Goal: Task Accomplishment & Management: Use online tool/utility

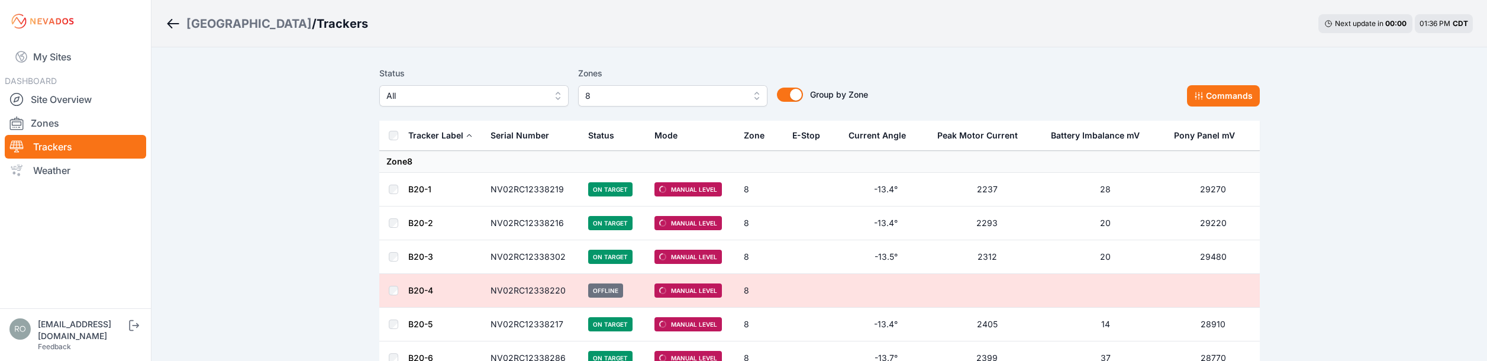
click at [672, 99] on span "8" at bounding box center [664, 96] width 159 height 14
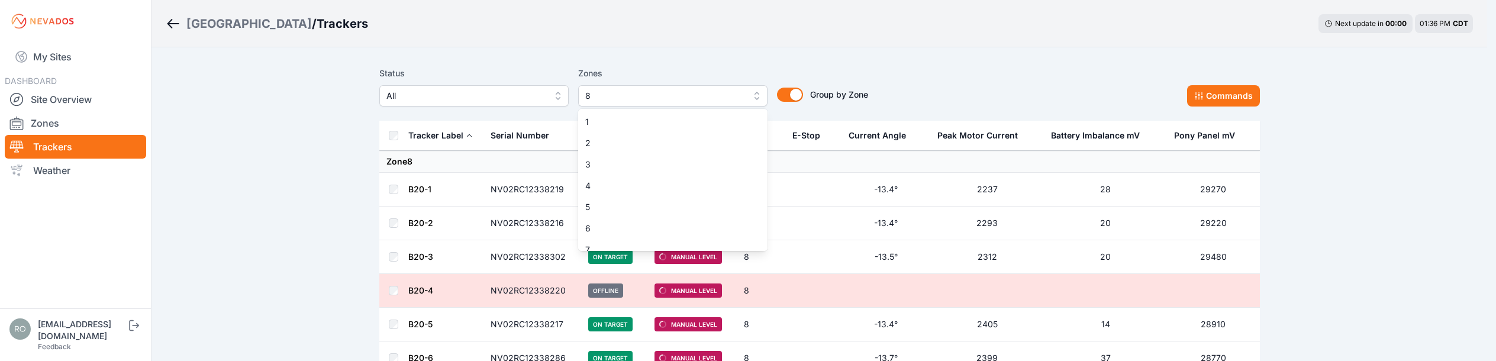
scroll to position [31, 0]
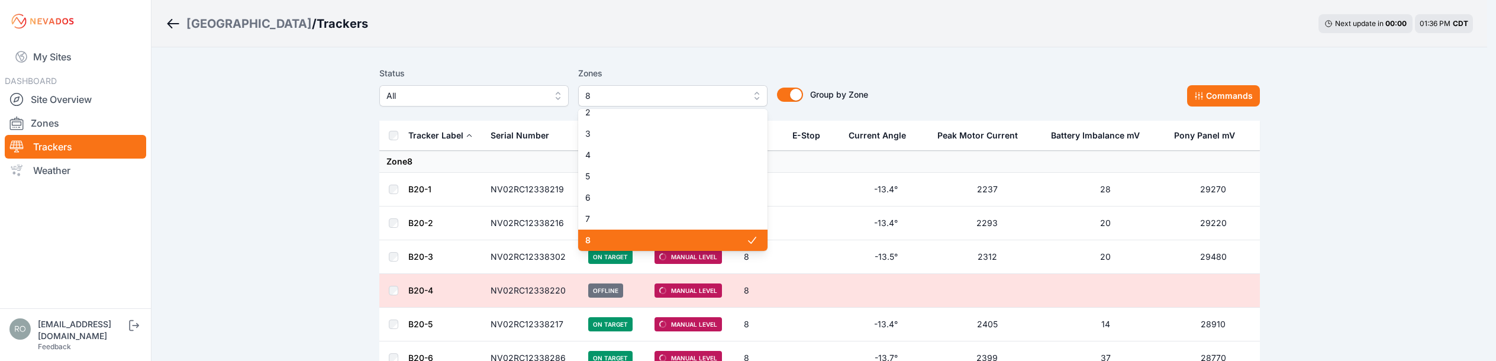
click at [689, 240] on span "8" at bounding box center [665, 240] width 161 height 12
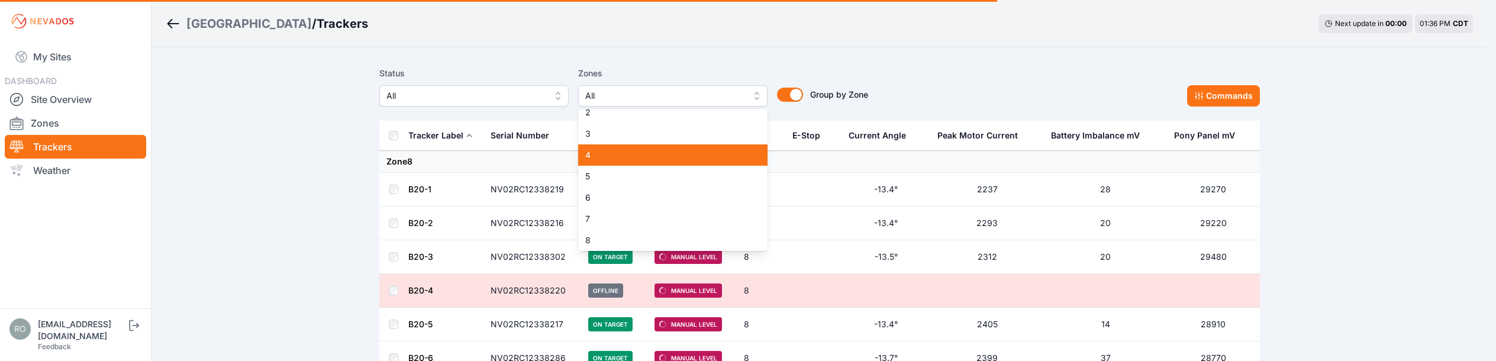
scroll to position [2, 0]
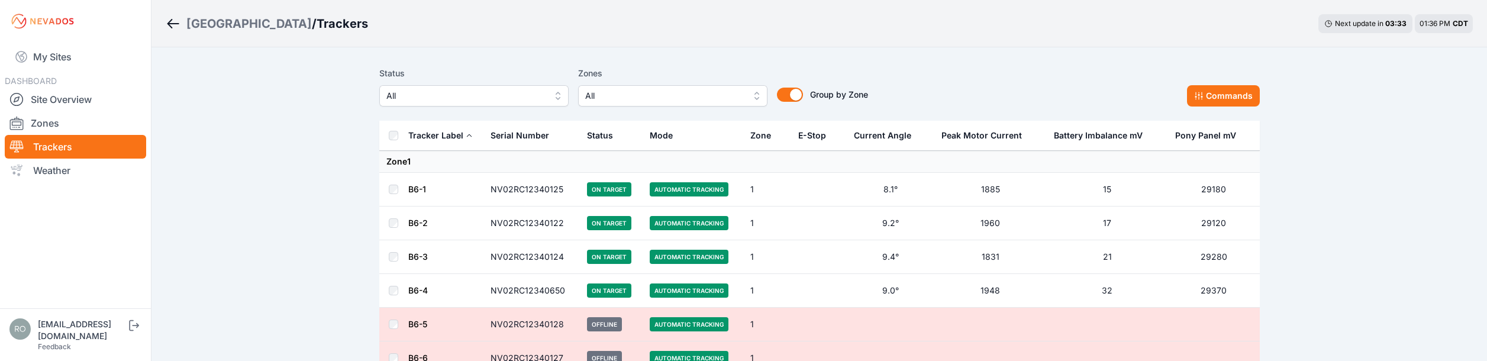
click at [638, 103] on button "All" at bounding box center [672, 95] width 189 height 21
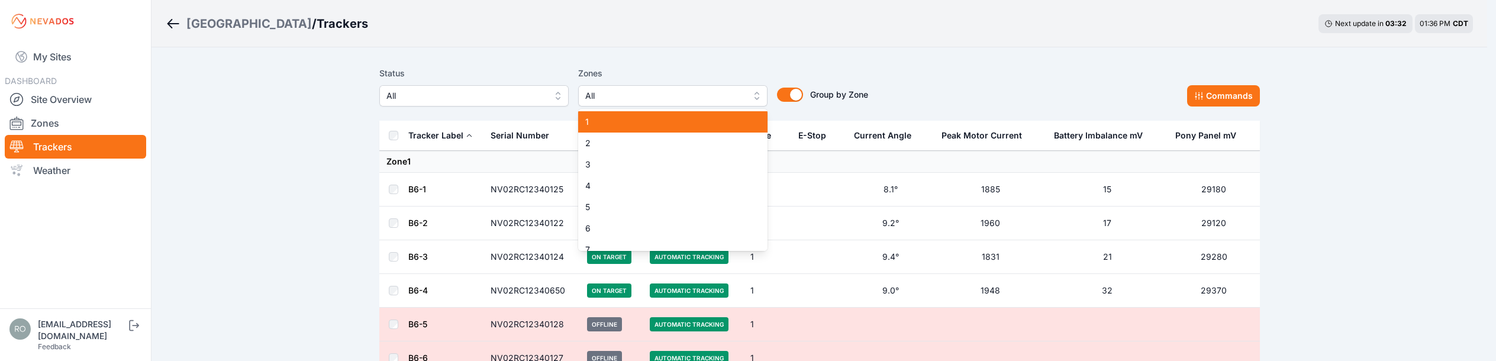
click at [627, 125] on span "1" at bounding box center [665, 122] width 161 height 12
click at [627, 143] on span "2" at bounding box center [665, 143] width 161 height 12
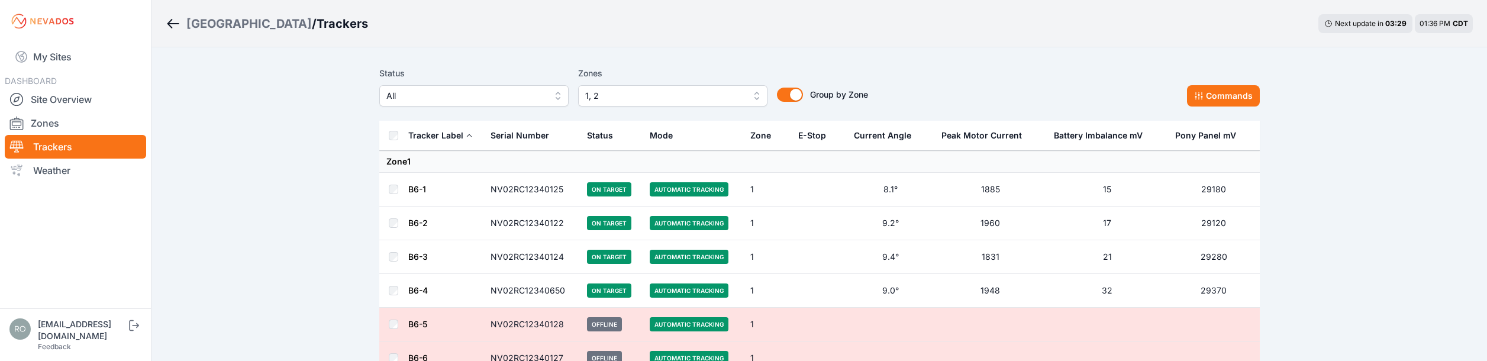
click at [383, 133] on th at bounding box center [393, 136] width 28 height 30
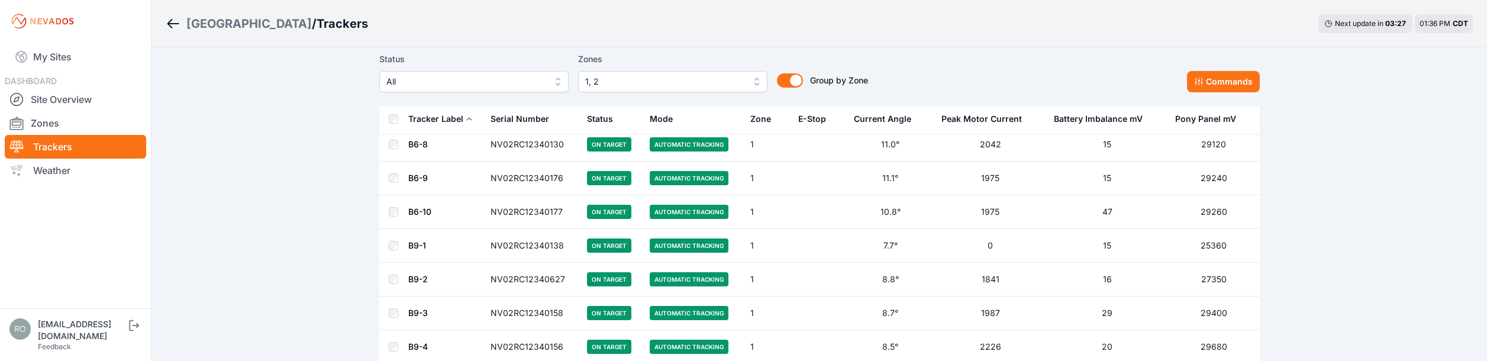
scroll to position [296, 0]
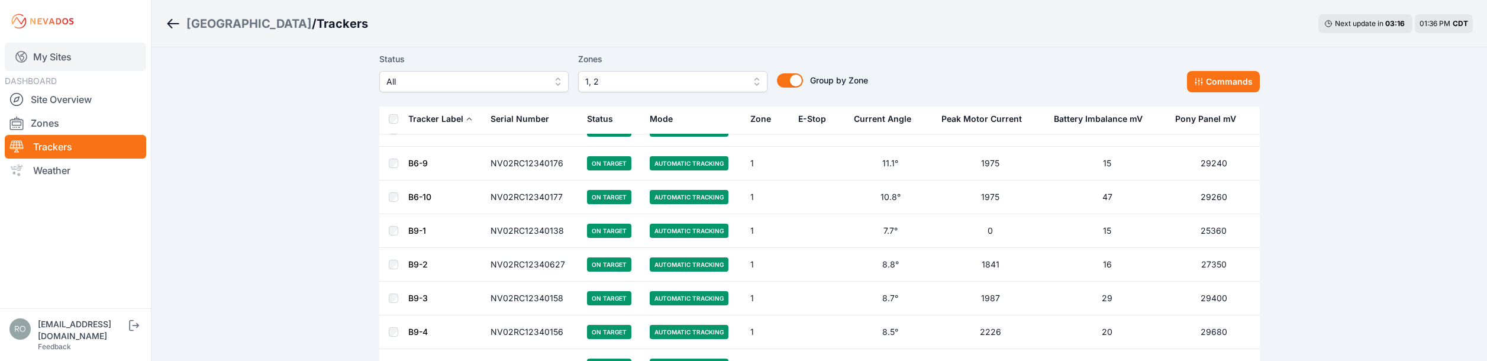
click at [67, 48] on link "My Sites" at bounding box center [75, 57] width 141 height 28
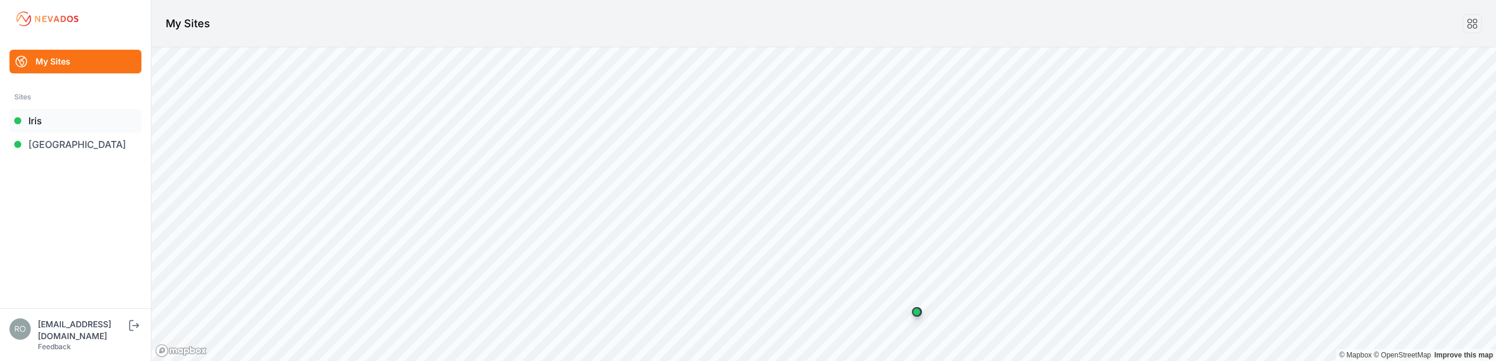
click at [61, 126] on link "Iris" at bounding box center [75, 121] width 132 height 24
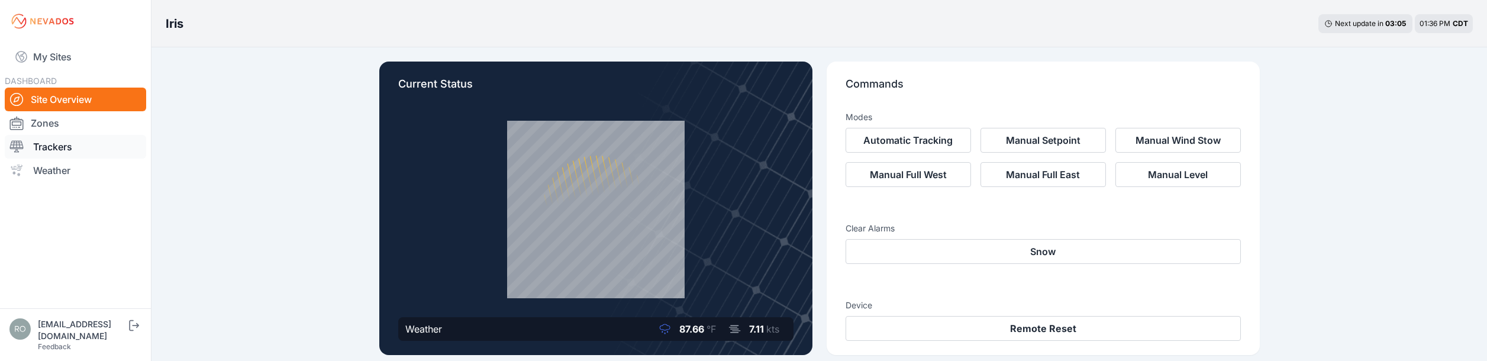
click at [63, 153] on link "Trackers" at bounding box center [75, 147] width 141 height 24
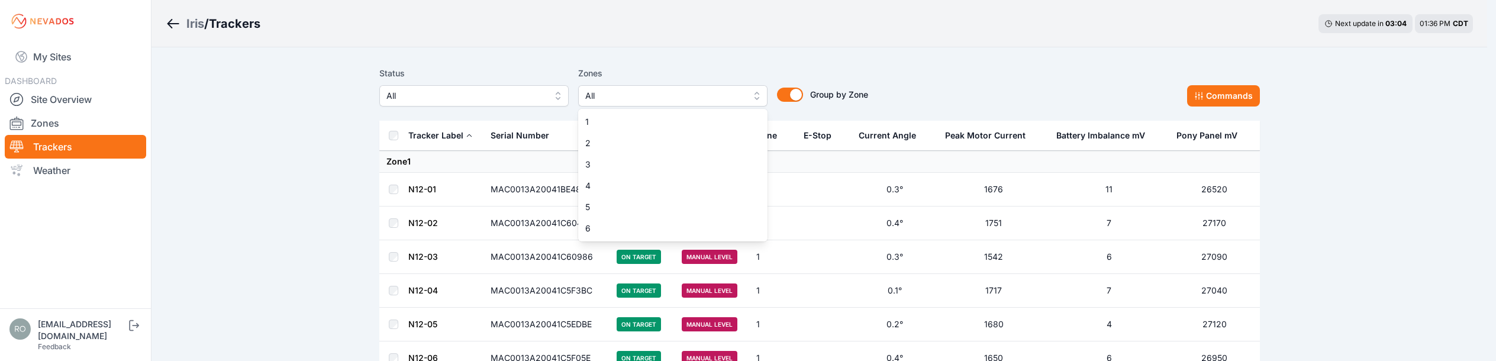
click at [649, 96] on span "All" at bounding box center [664, 96] width 159 height 14
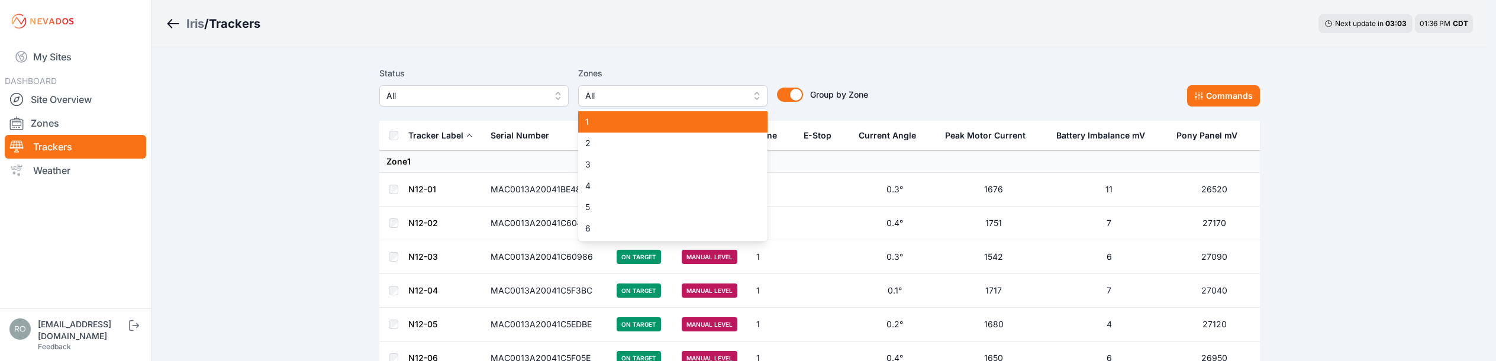
click at [618, 126] on span "1" at bounding box center [665, 122] width 161 height 12
click at [611, 142] on span "2" at bounding box center [665, 143] width 161 height 12
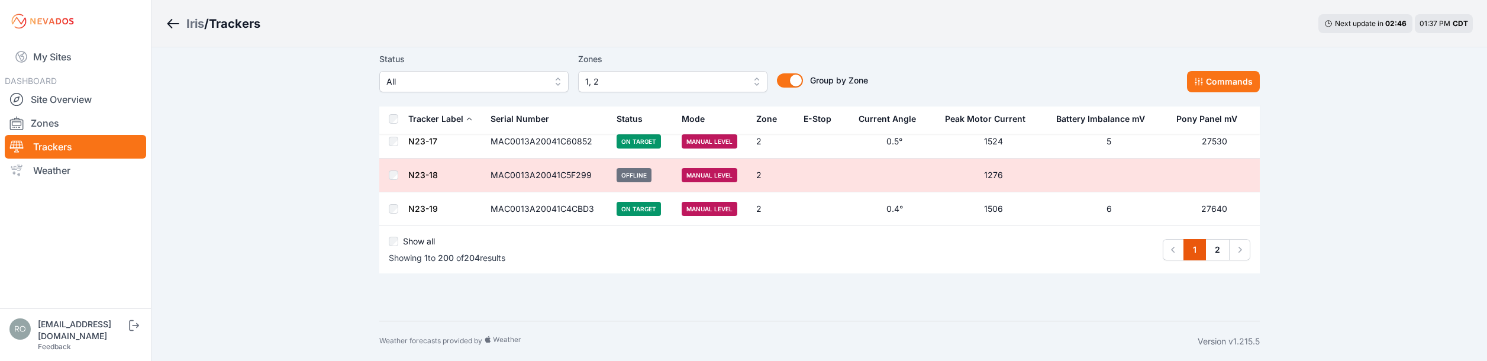
scroll to position [6714, 0]
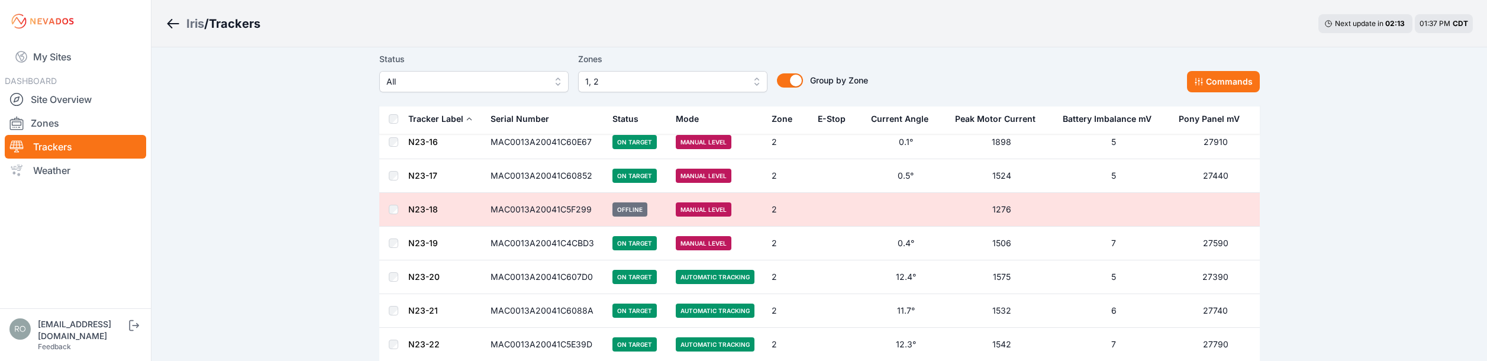
scroll to position [6536, 0]
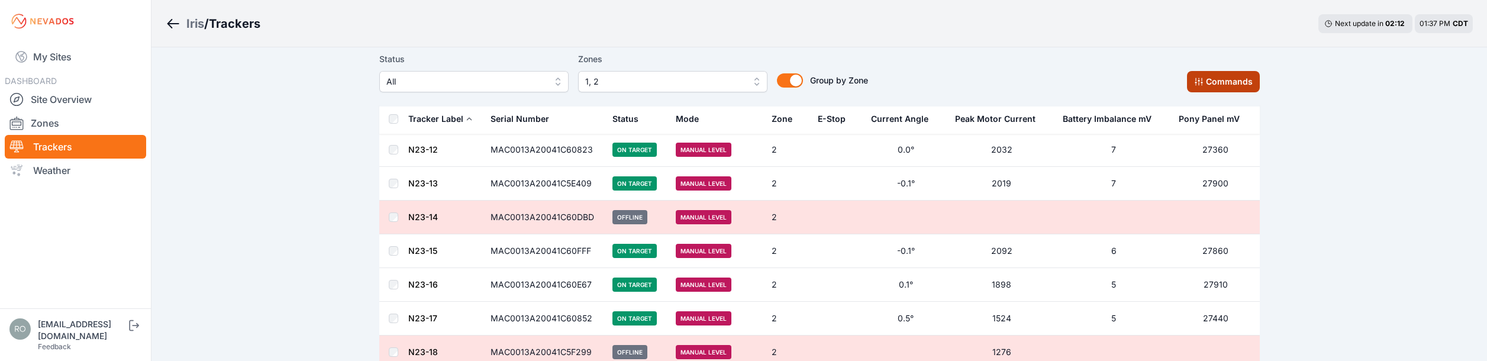
click at [1225, 81] on button "Commands" at bounding box center [1223, 81] width 73 height 21
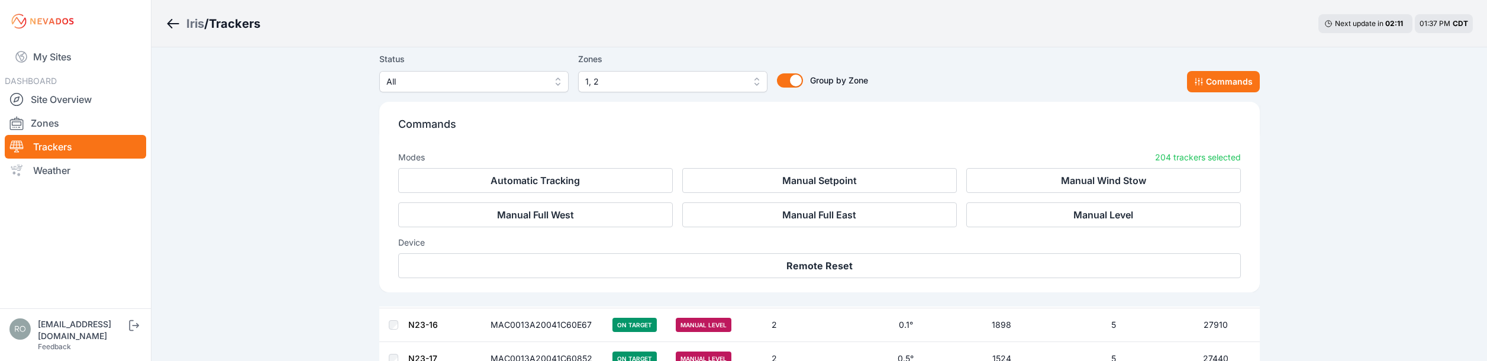
scroll to position [6736, 0]
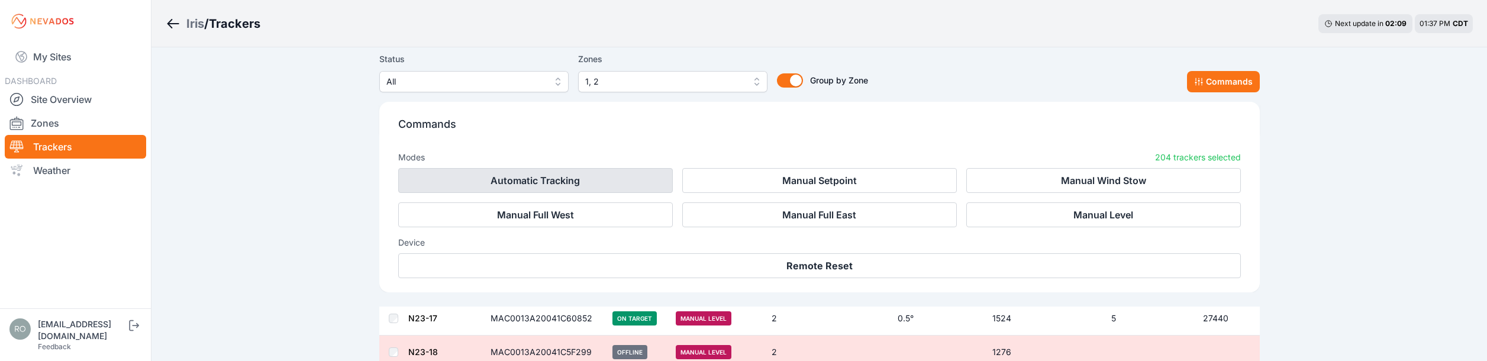
click at [541, 183] on button "Automatic Tracking" at bounding box center [535, 180] width 275 height 25
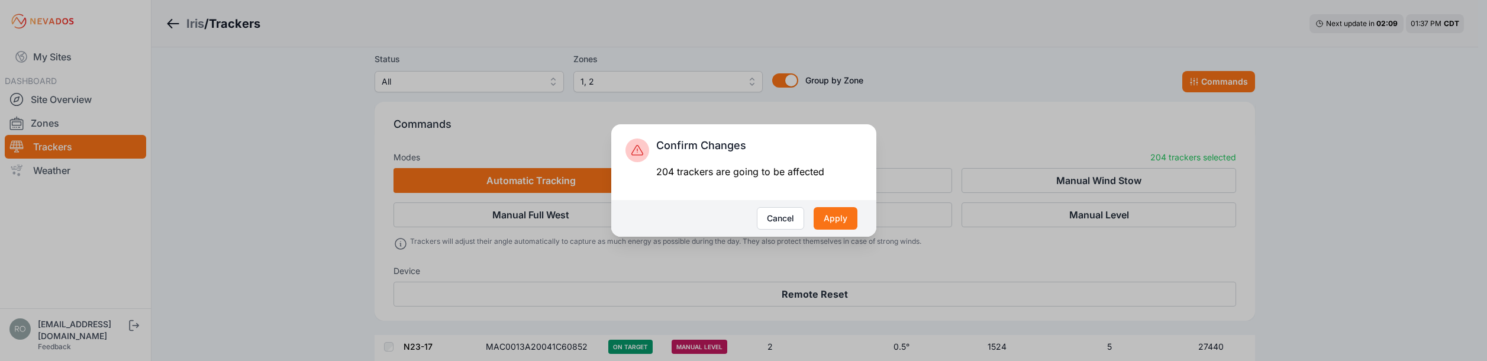
scroll to position [6765, 0]
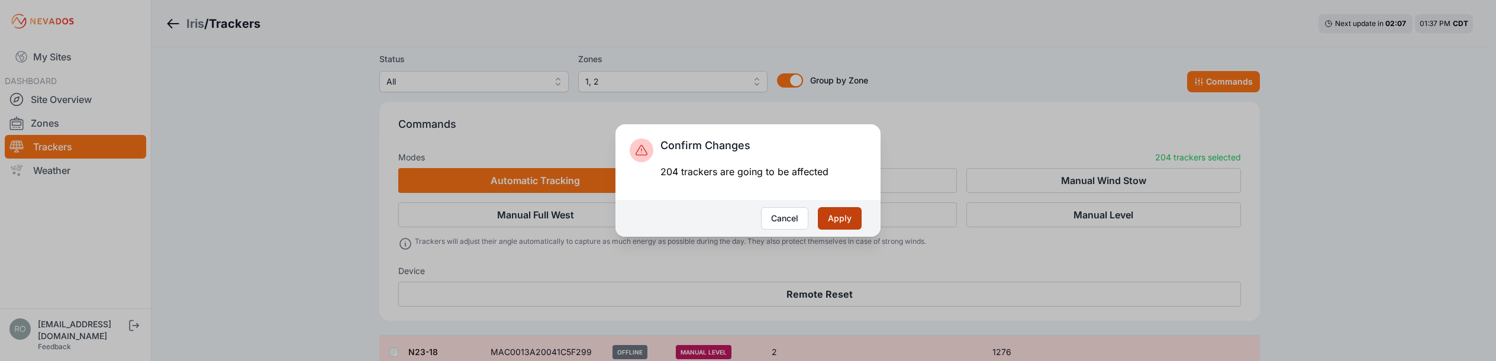
click at [839, 222] on button "Apply" at bounding box center [840, 218] width 44 height 22
